Goal: Information Seeking & Learning: Understand process/instructions

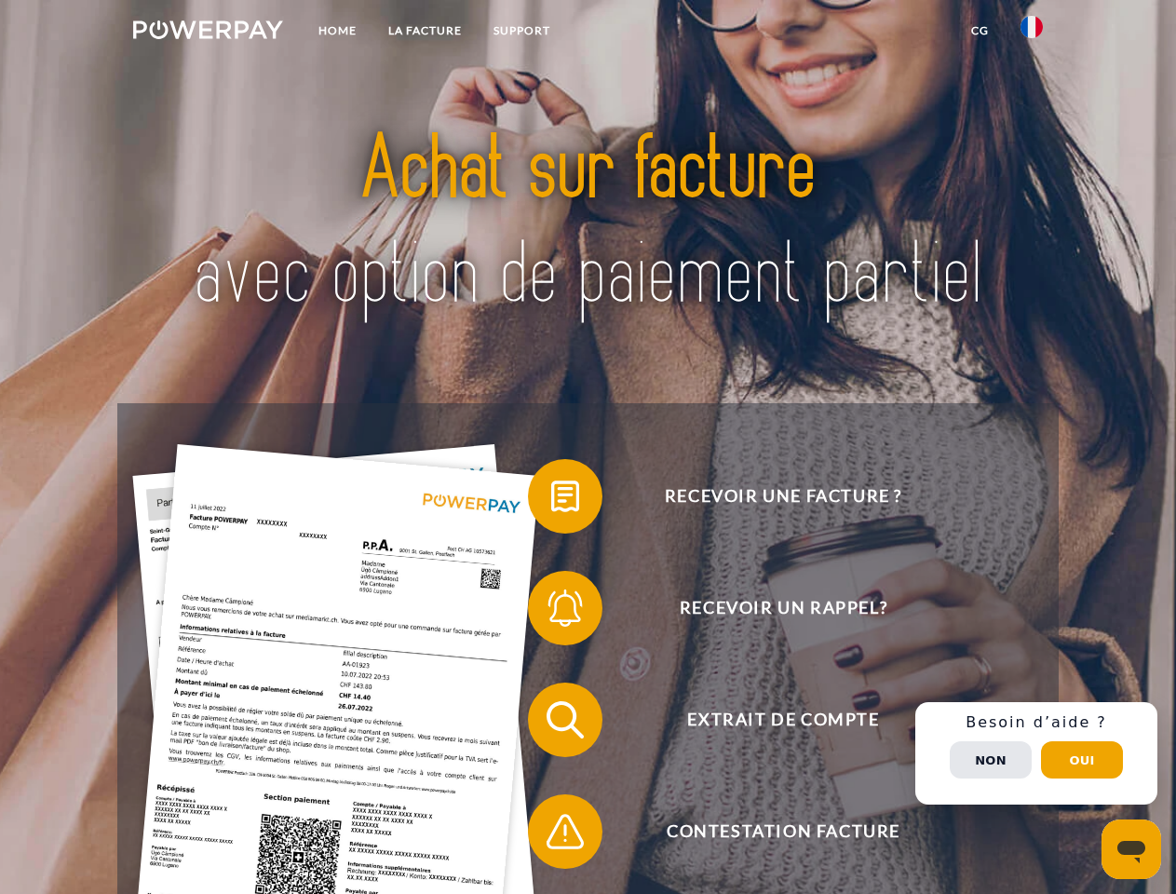
click at [208, 33] on img at bounding box center [208, 29] width 150 height 19
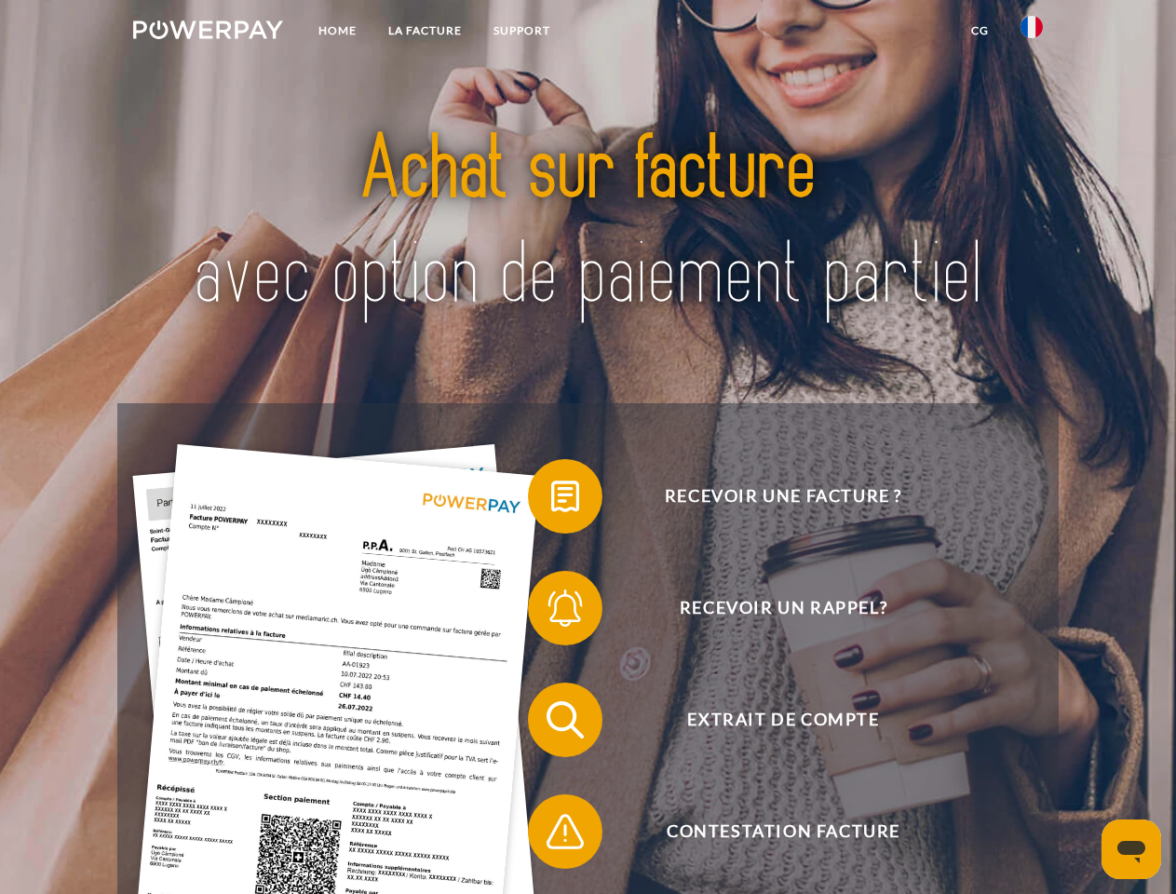
click at [1032, 33] on img at bounding box center [1032, 27] width 22 height 22
click at [980, 31] on link "CG" at bounding box center [979, 31] width 49 height 34
click at [551, 500] on span at bounding box center [537, 496] width 93 height 93
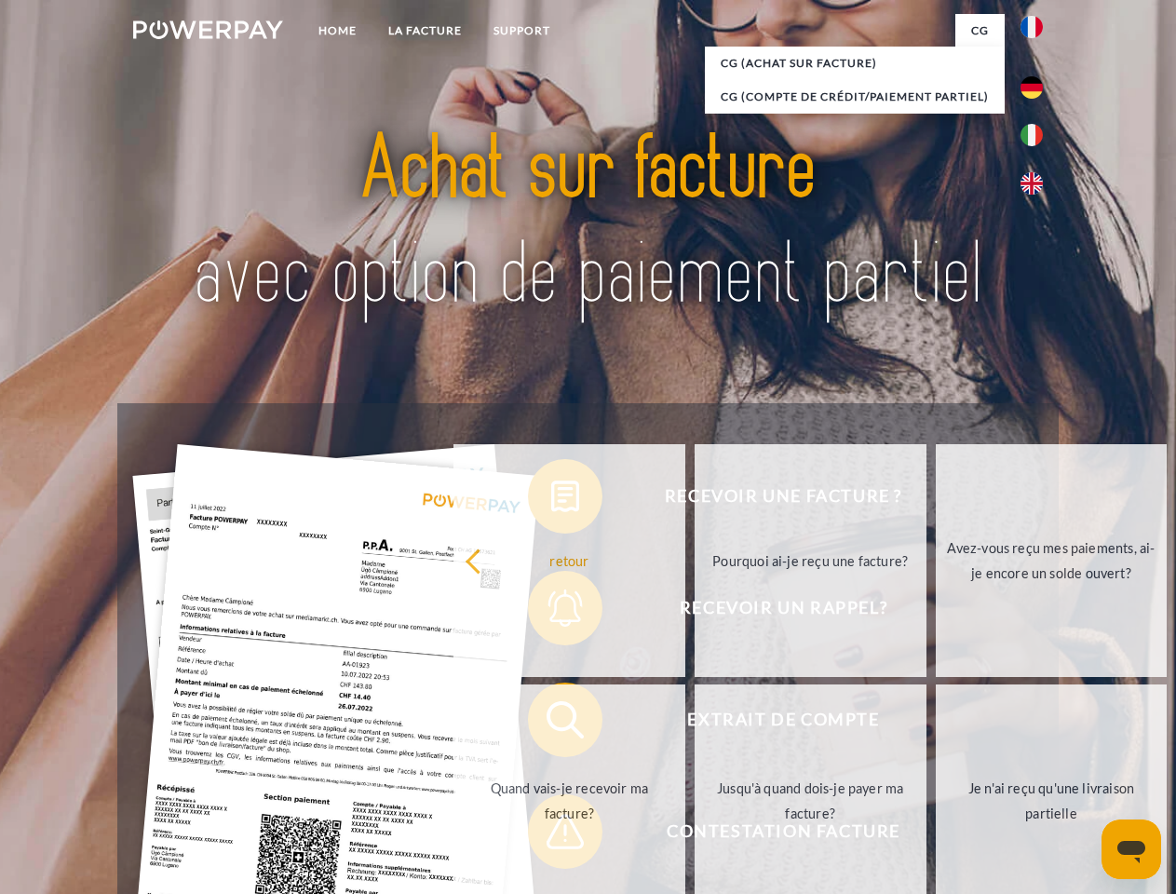
click at [551, 612] on div "Recevoir une facture ? Recevoir un rappel? Extrait de compte retour" at bounding box center [587, 775] width 941 height 745
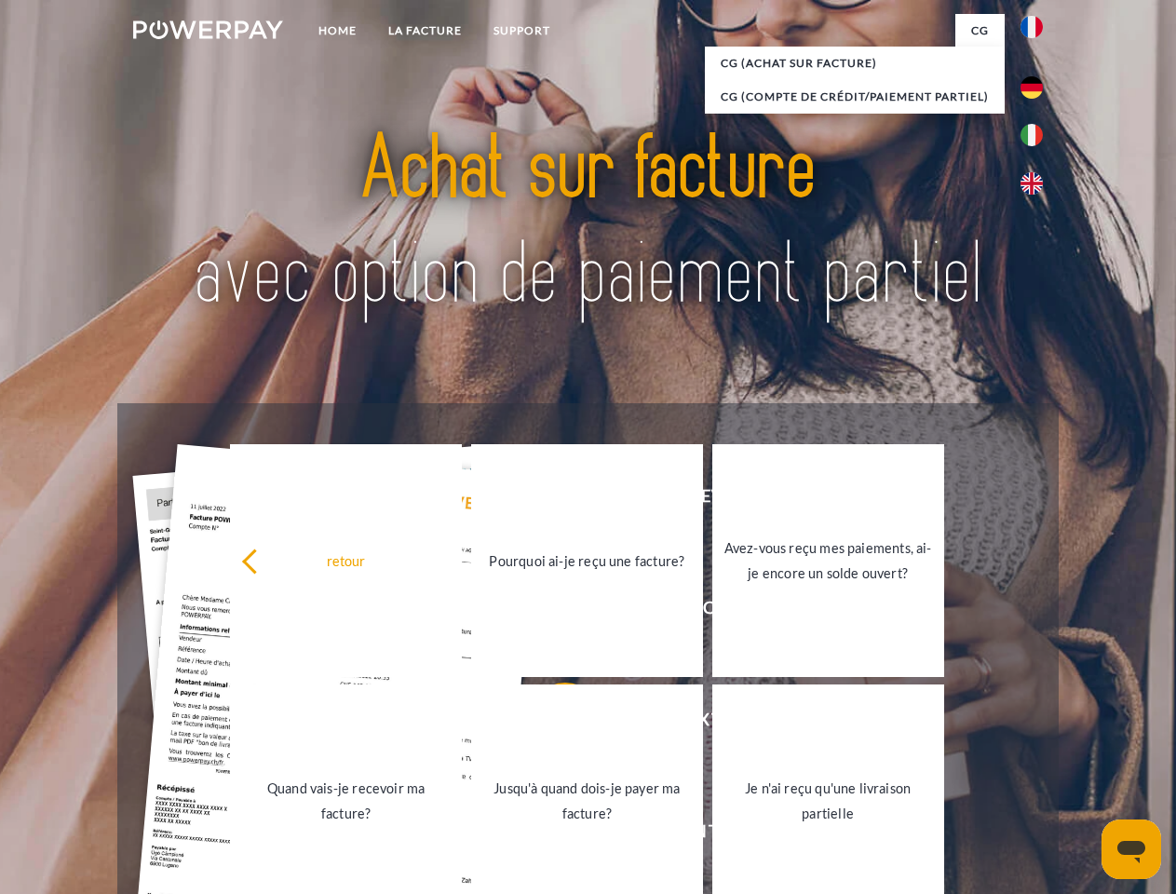
click at [551, 724] on link "Jusqu'à quand dois-je payer ma facture?" at bounding box center [587, 800] width 232 height 233
click at [551, 835] on span at bounding box center [537, 831] width 93 height 93
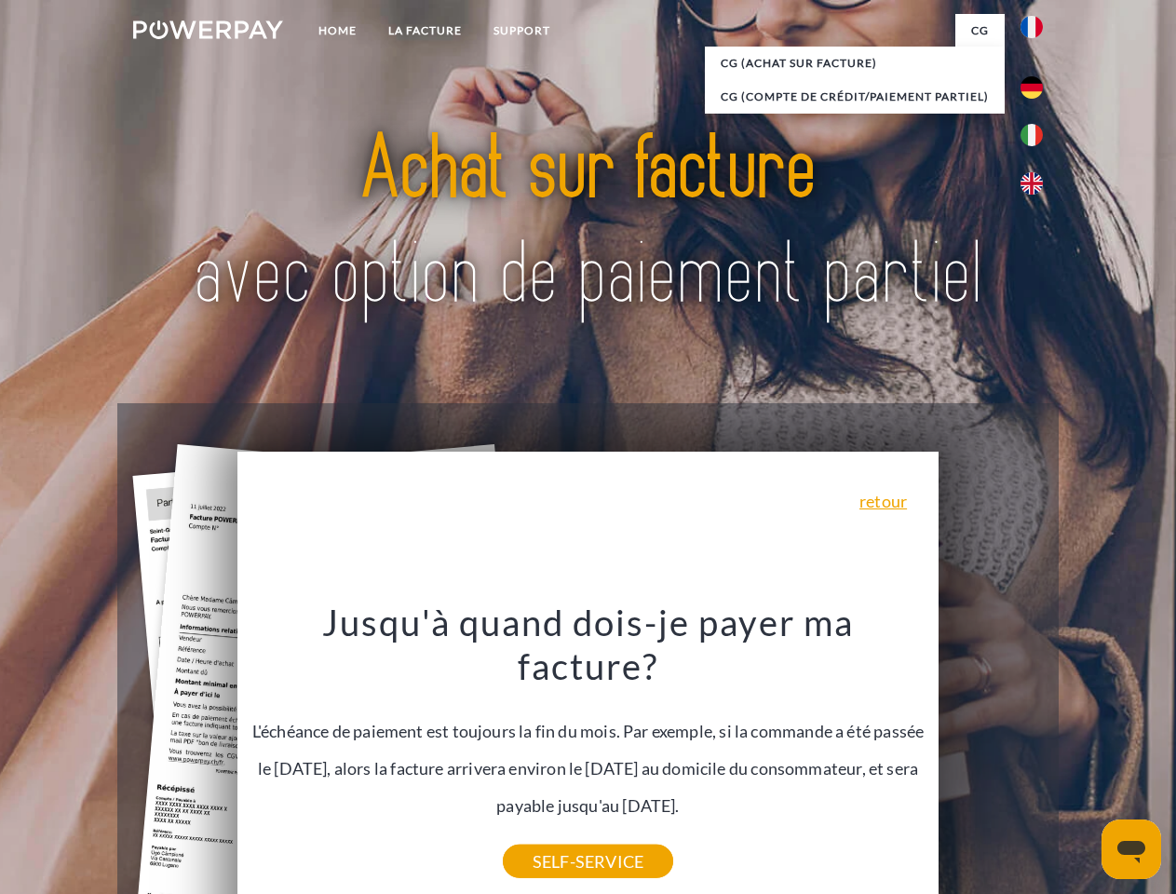
click at [1036, 753] on div "Recevoir une facture ? Recevoir un rappel? Extrait de compte retour" at bounding box center [587, 775] width 941 height 745
click at [991, 757] on span "Extrait de compte" at bounding box center [783, 720] width 456 height 74
click at [1082, 760] on header "Home LA FACTURE Support" at bounding box center [588, 643] width 1176 height 1286
